Goal: Navigation & Orientation: Understand site structure

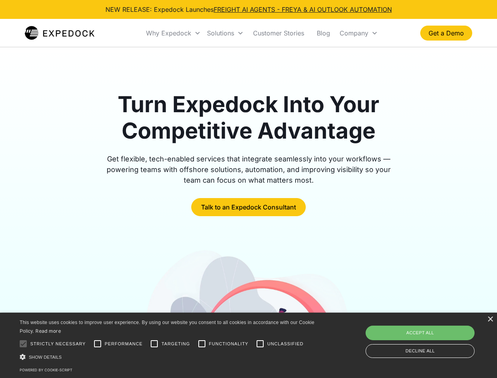
click at [174, 33] on div "Why Expedock" at bounding box center [168, 33] width 45 height 8
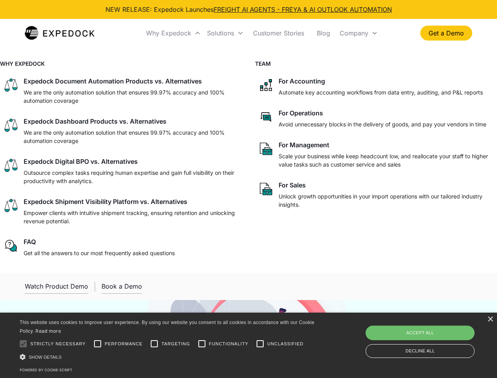
click at [225, 33] on div "Solutions" at bounding box center [220, 33] width 27 height 8
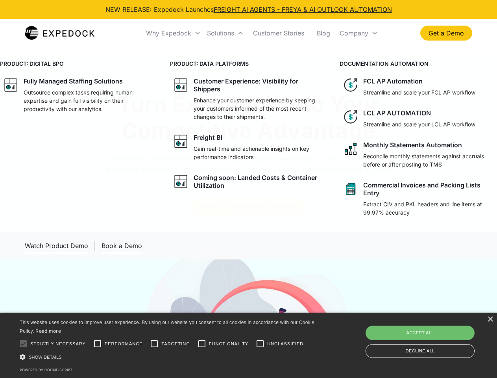
click at [358, 33] on div "Company" at bounding box center [354, 33] width 29 height 8
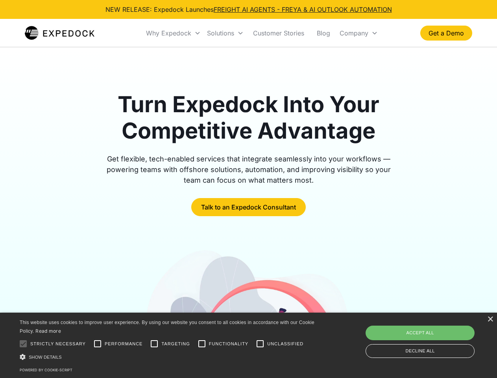
click at [23, 343] on div at bounding box center [23, 344] width 16 height 16
click at [98, 343] on input "Performance" at bounding box center [98, 344] width 16 height 16
checkbox input "true"
click at [154, 343] on input "Targeting" at bounding box center [154, 344] width 16 height 16
checkbox input "true"
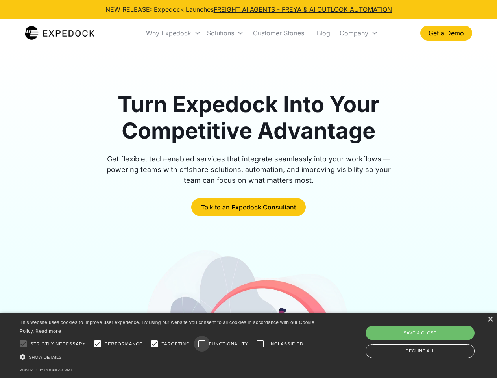
click at [202, 343] on input "Functionality" at bounding box center [202, 344] width 16 height 16
checkbox input "true"
click at [260, 343] on input "Unclassified" at bounding box center [260, 344] width 16 height 16
checkbox input "true"
click at [168, 356] on div "Show details Hide details" at bounding box center [168, 357] width 297 height 8
